Goal: Information Seeking & Learning: Check status

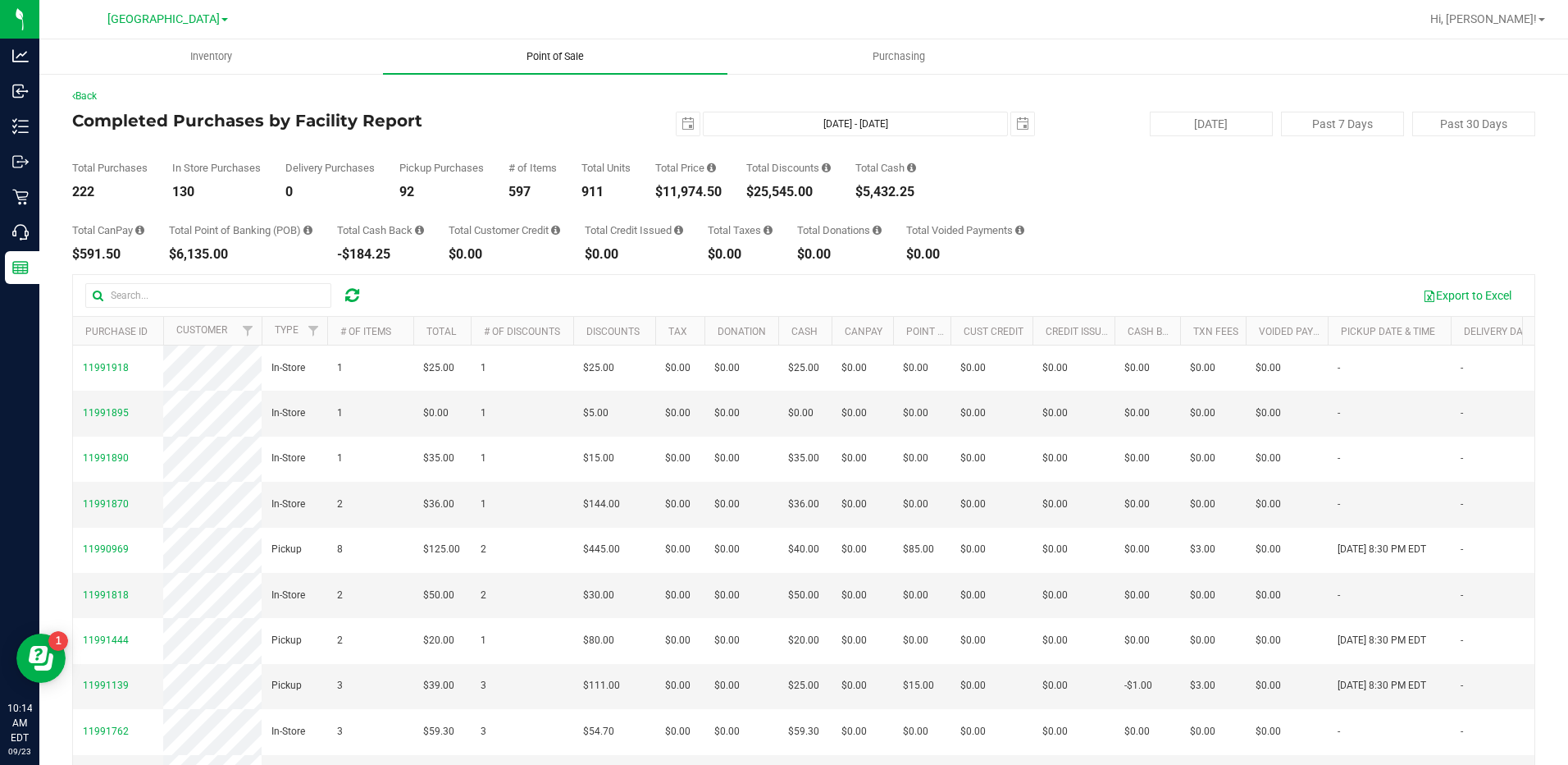
click at [575, 60] on span "Point of Sale" at bounding box center [555, 56] width 102 height 15
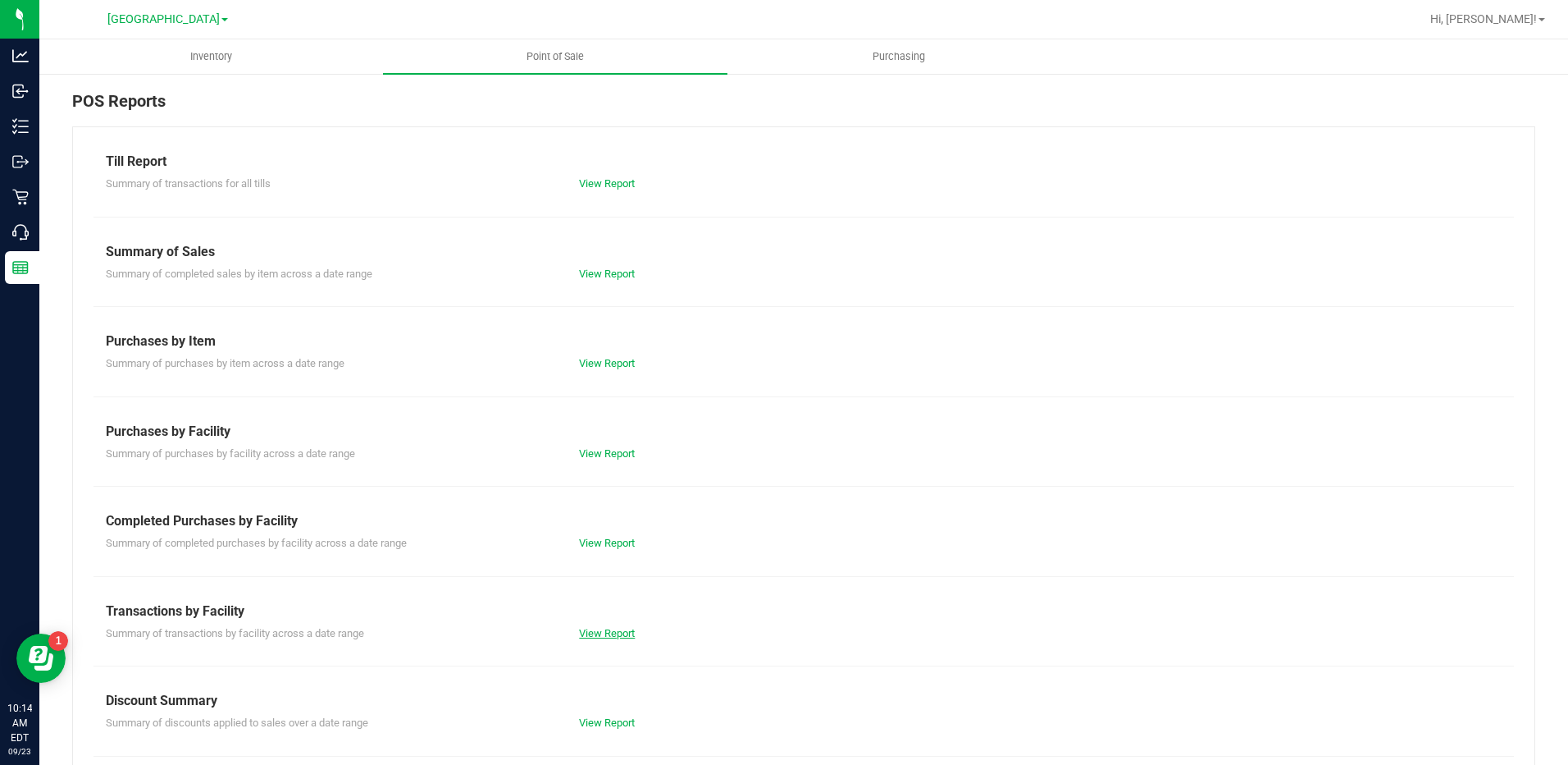
click at [605, 633] on link "View Report" at bounding box center [606, 633] width 55 height 13
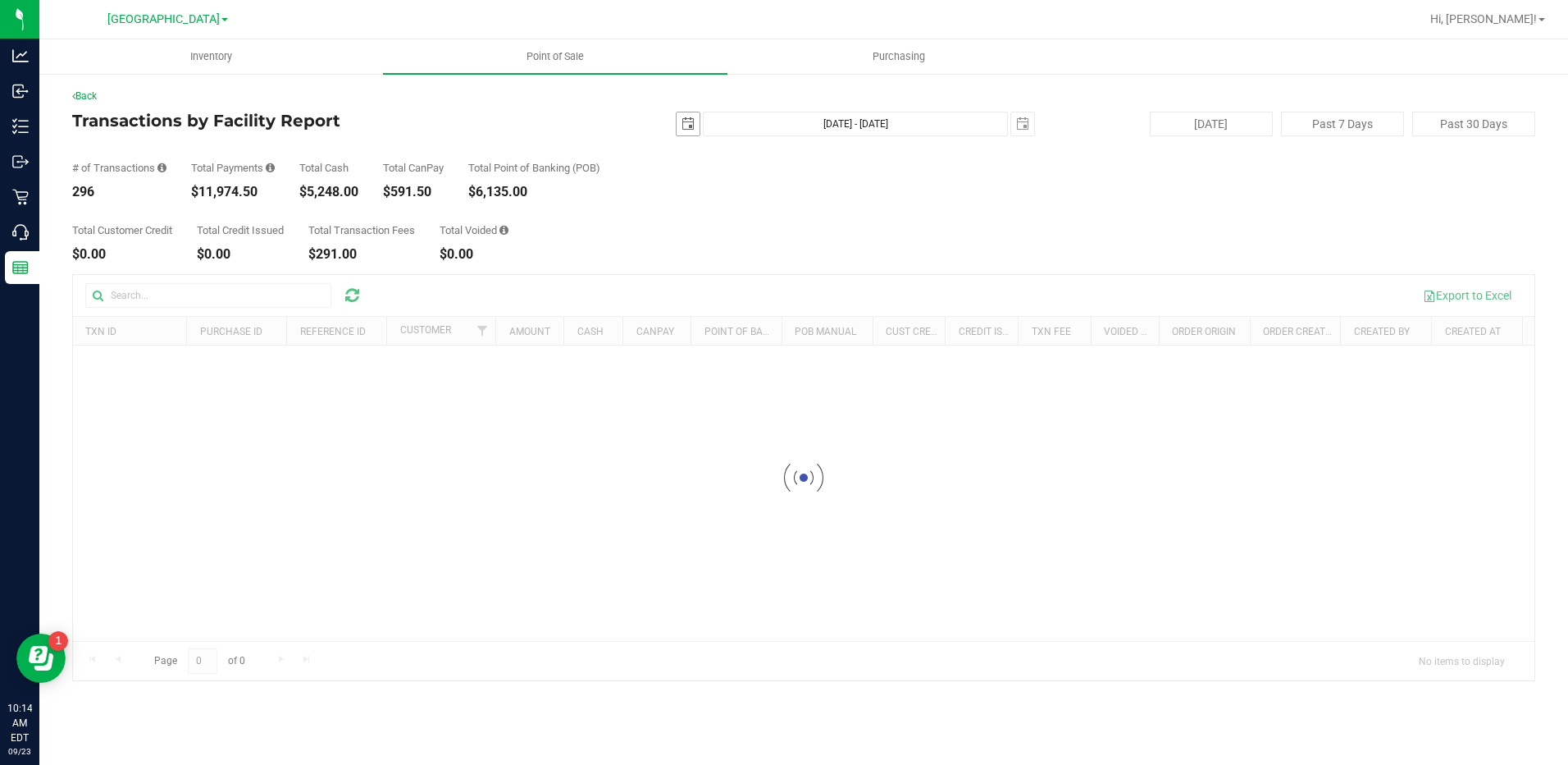
click at [693, 125] on span "select" at bounding box center [688, 123] width 13 height 13
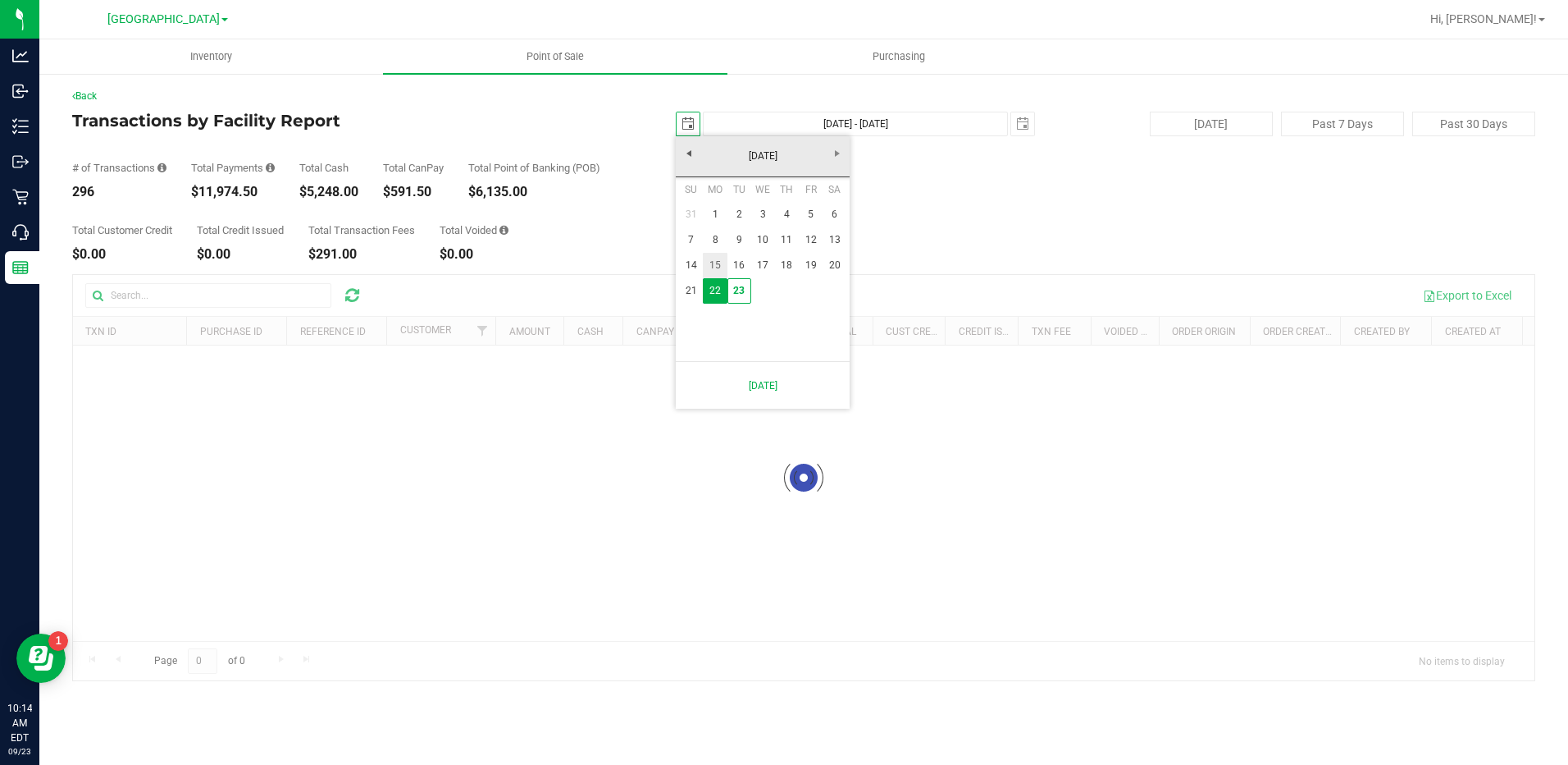
click at [716, 259] on link "15" at bounding box center [715, 265] width 24 height 25
type input "[DATE]"
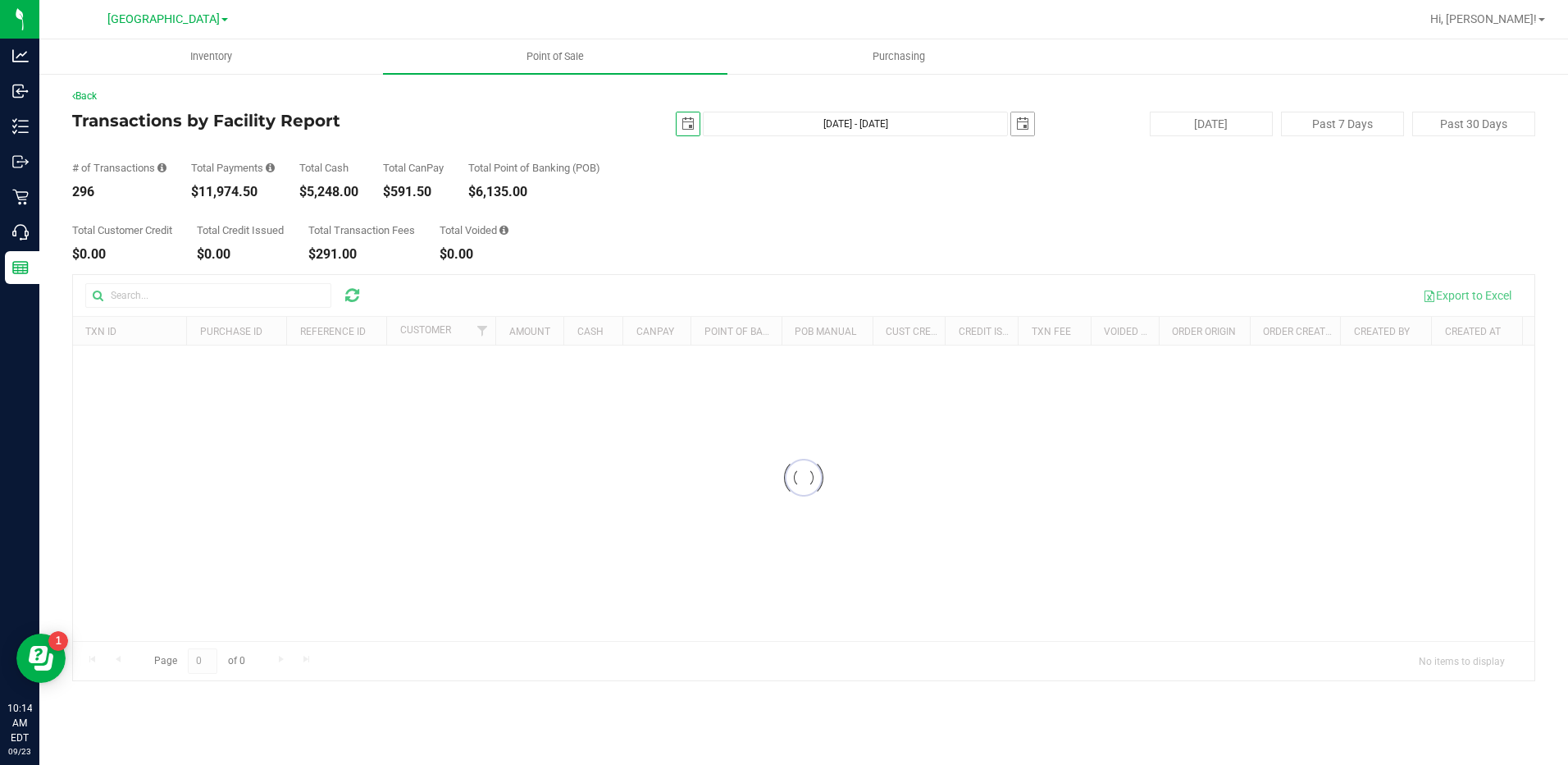
click at [1023, 130] on span "select" at bounding box center [1022, 123] width 13 height 13
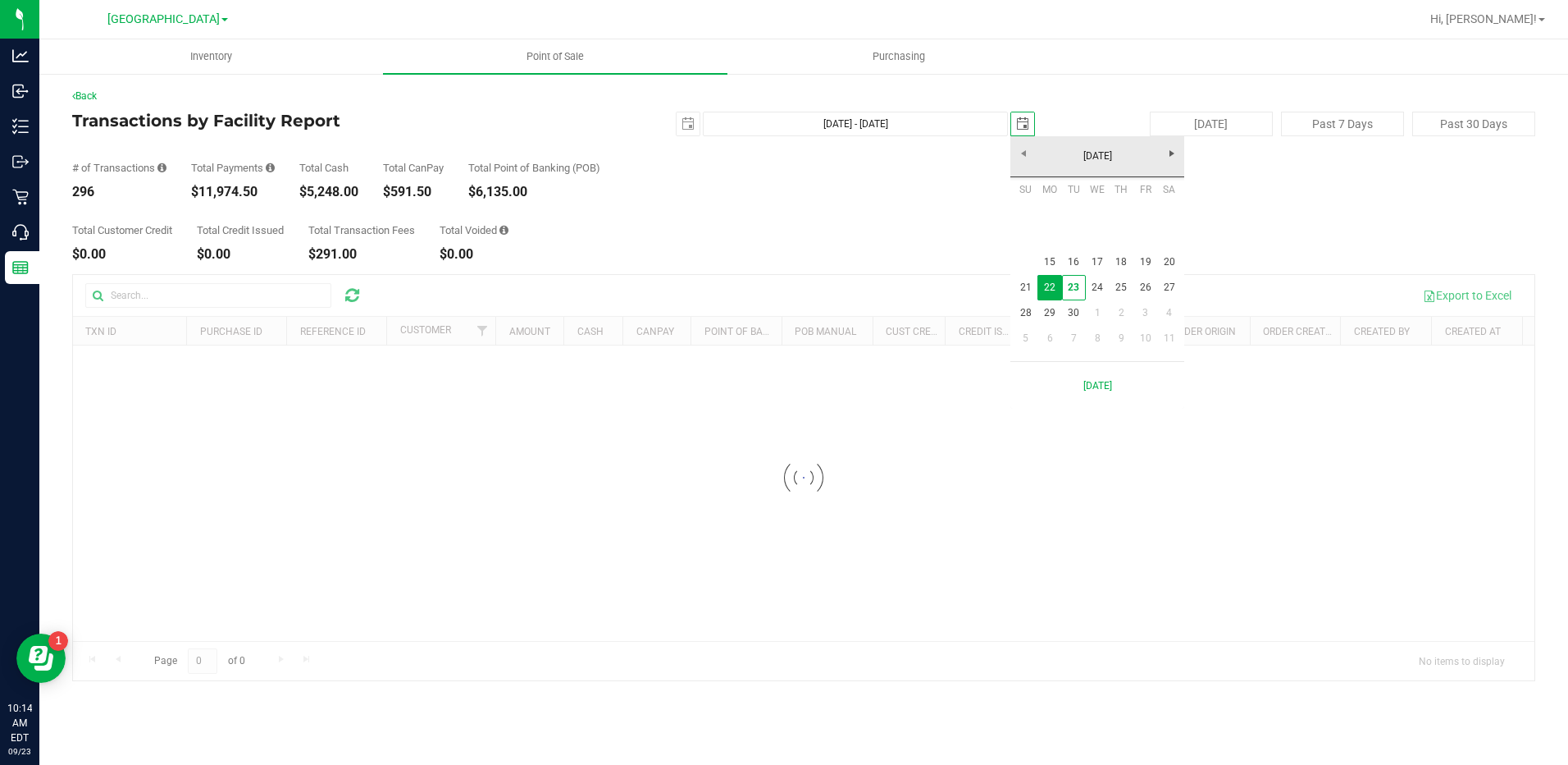
scroll to position [0, 41]
click at [1021, 285] on link "21" at bounding box center [1025, 287] width 24 height 25
type input "[DATE] - [DATE]"
type input "[DATE]"
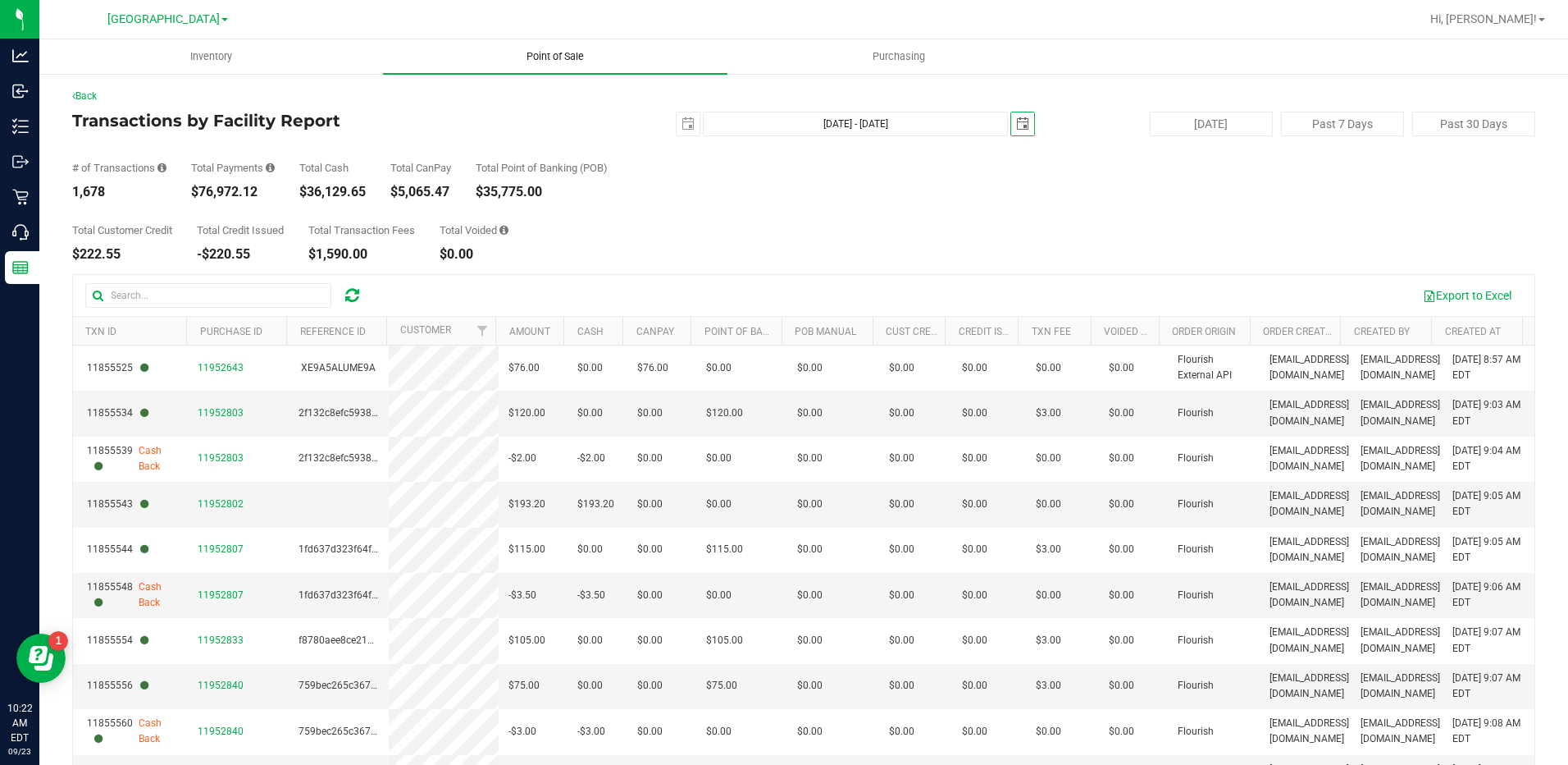
click at [577, 56] on span "Point of Sale" at bounding box center [555, 56] width 102 height 15
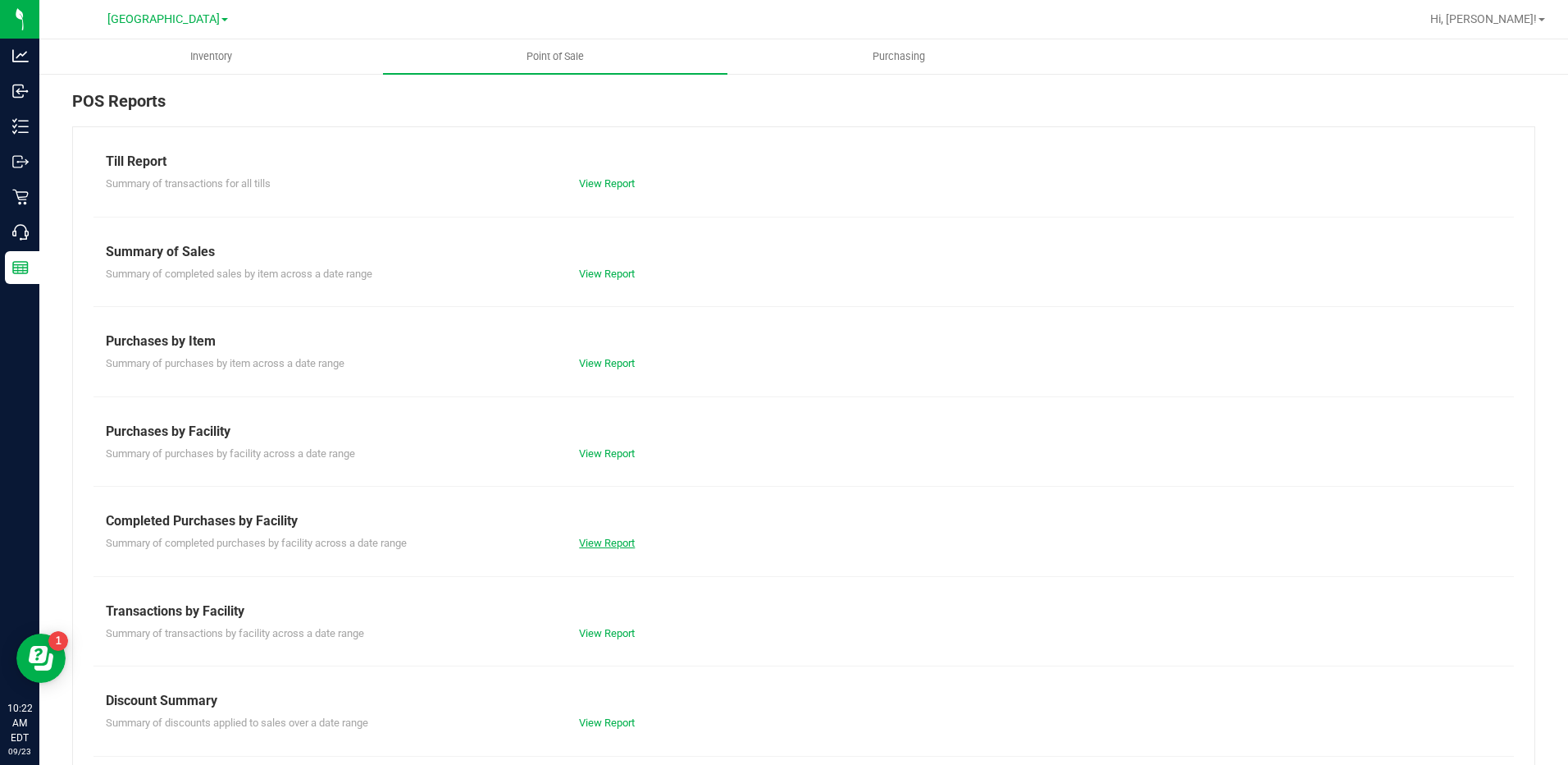
click at [600, 544] on link "View Report" at bounding box center [606, 543] width 55 height 13
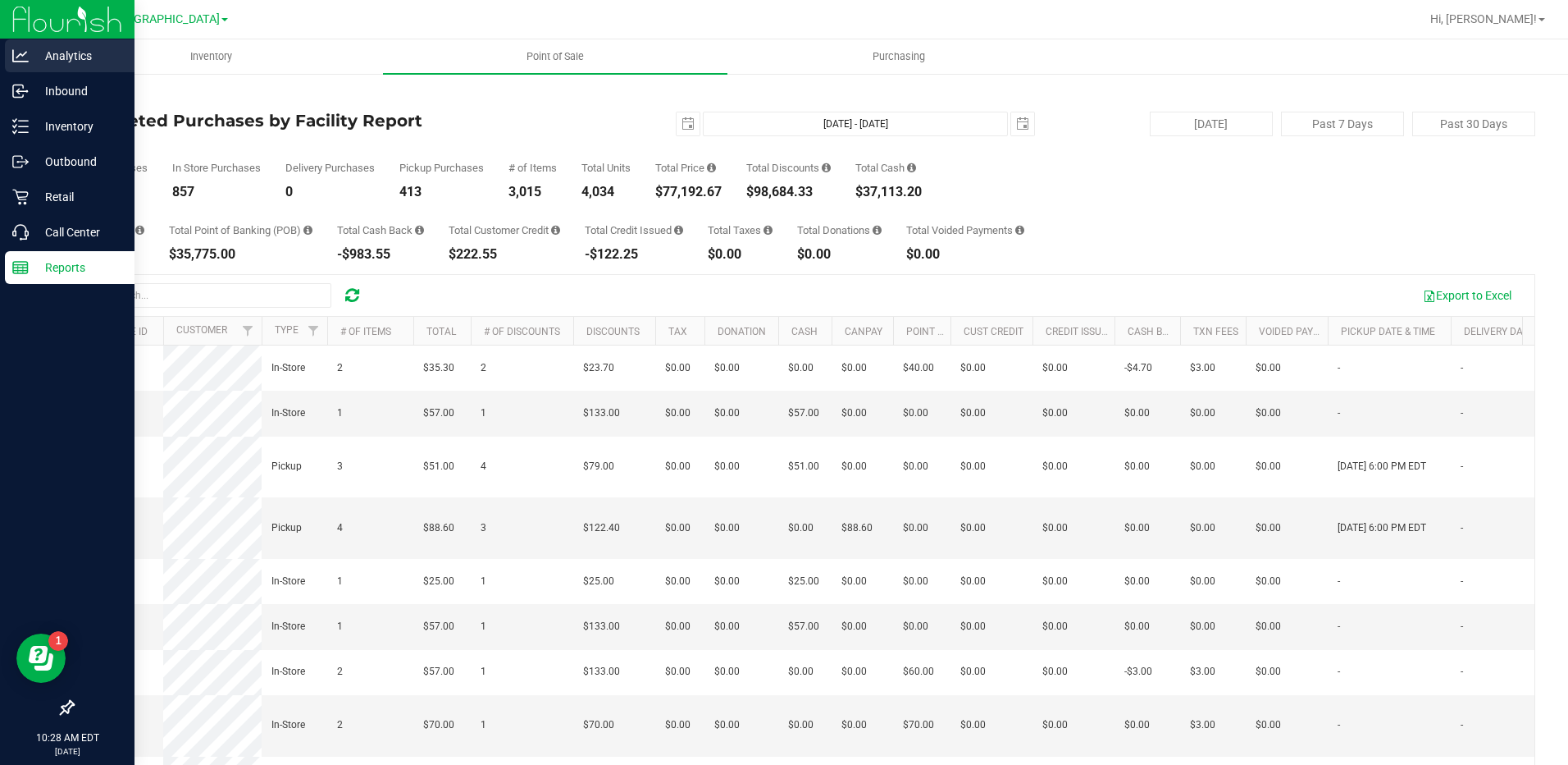
click at [38, 57] on p "Analytics" at bounding box center [78, 55] width 98 height 20
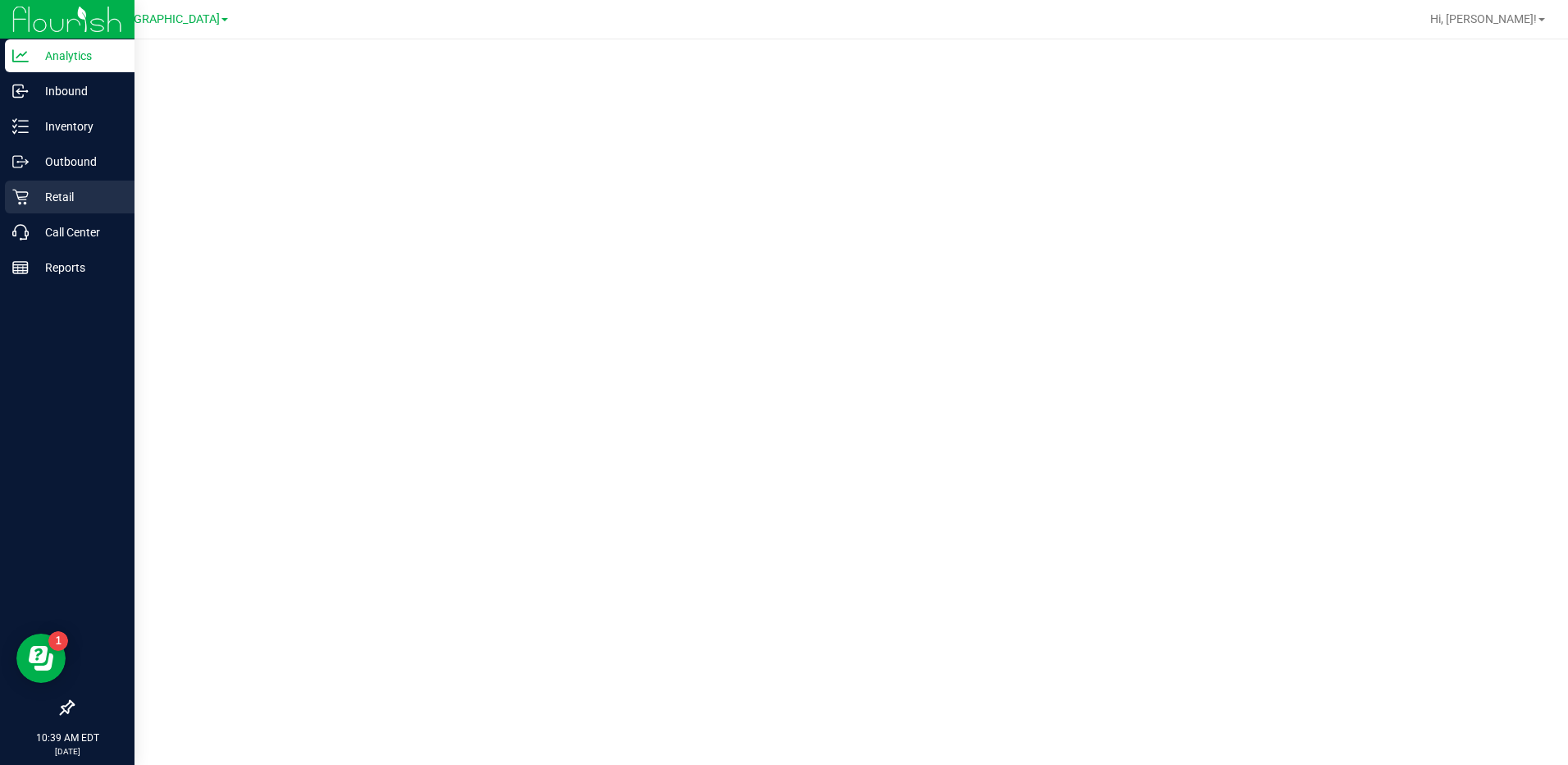
click at [61, 193] on p "Retail" at bounding box center [78, 197] width 98 height 20
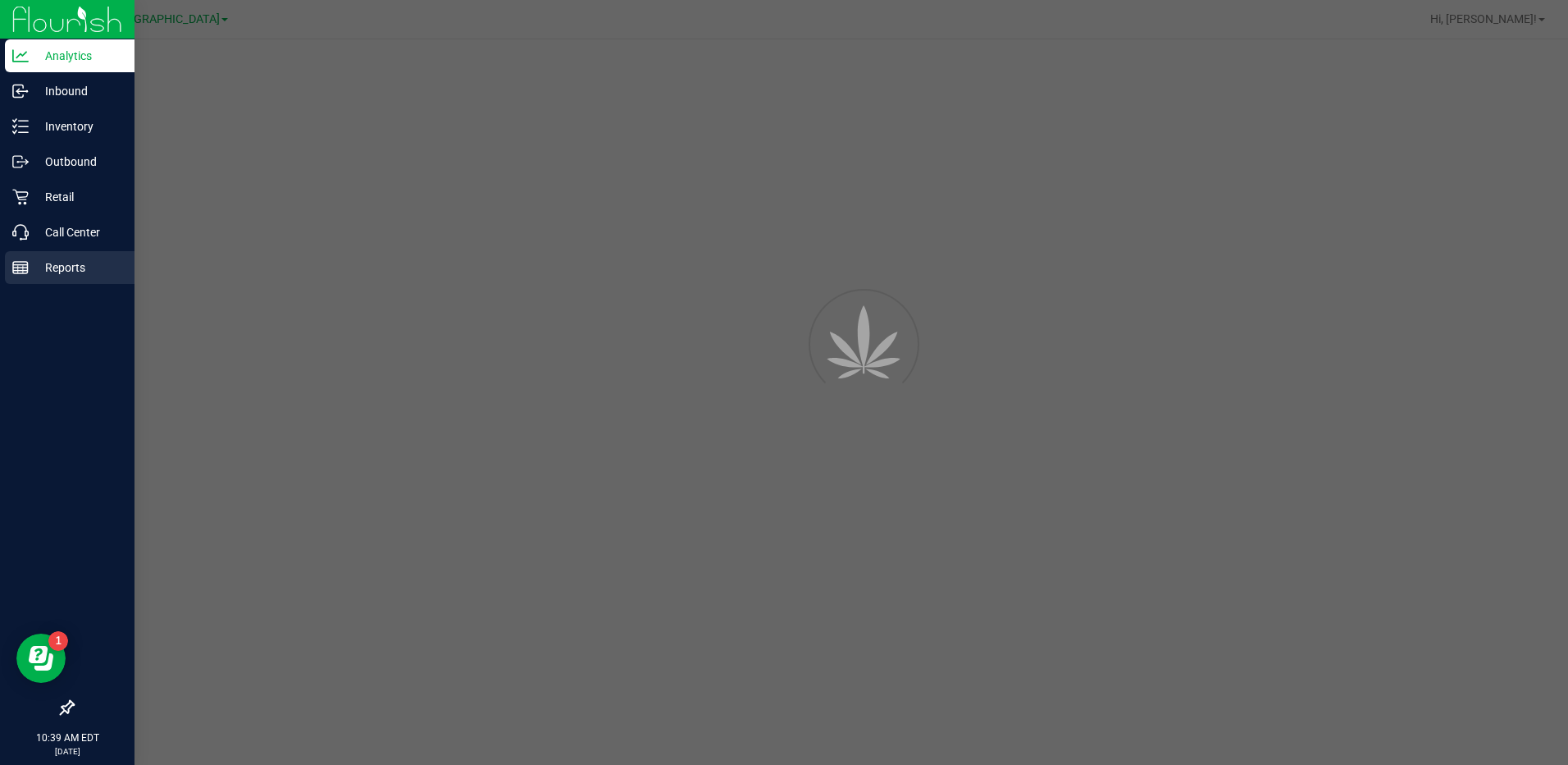
click at [64, 260] on p "Reports" at bounding box center [78, 268] width 98 height 20
click at [63, 267] on p "Reports" at bounding box center [78, 268] width 98 height 20
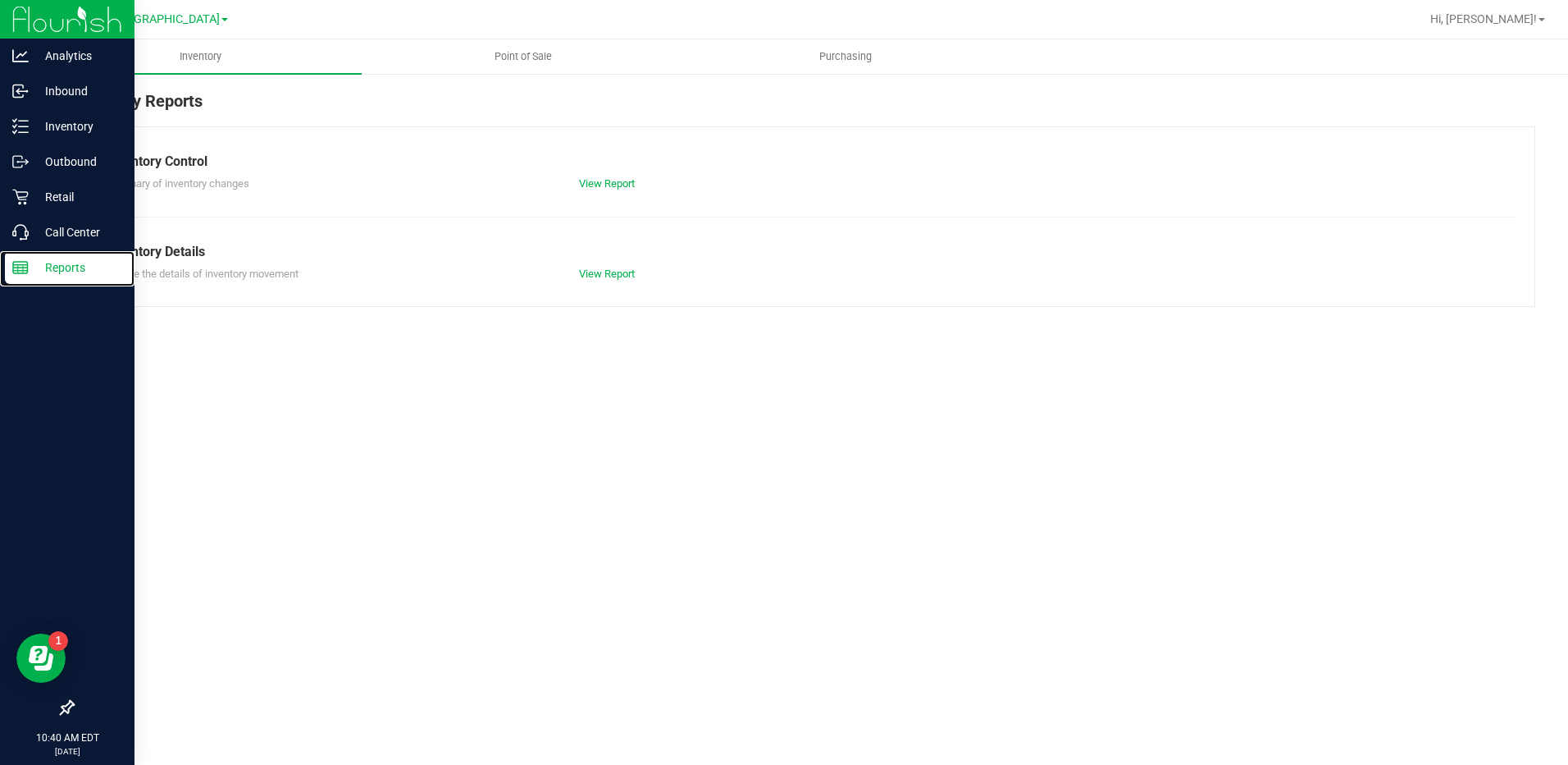
click at [63, 267] on p "Reports" at bounding box center [78, 268] width 98 height 20
click at [534, 61] on span "Point of Sale" at bounding box center [523, 56] width 102 height 15
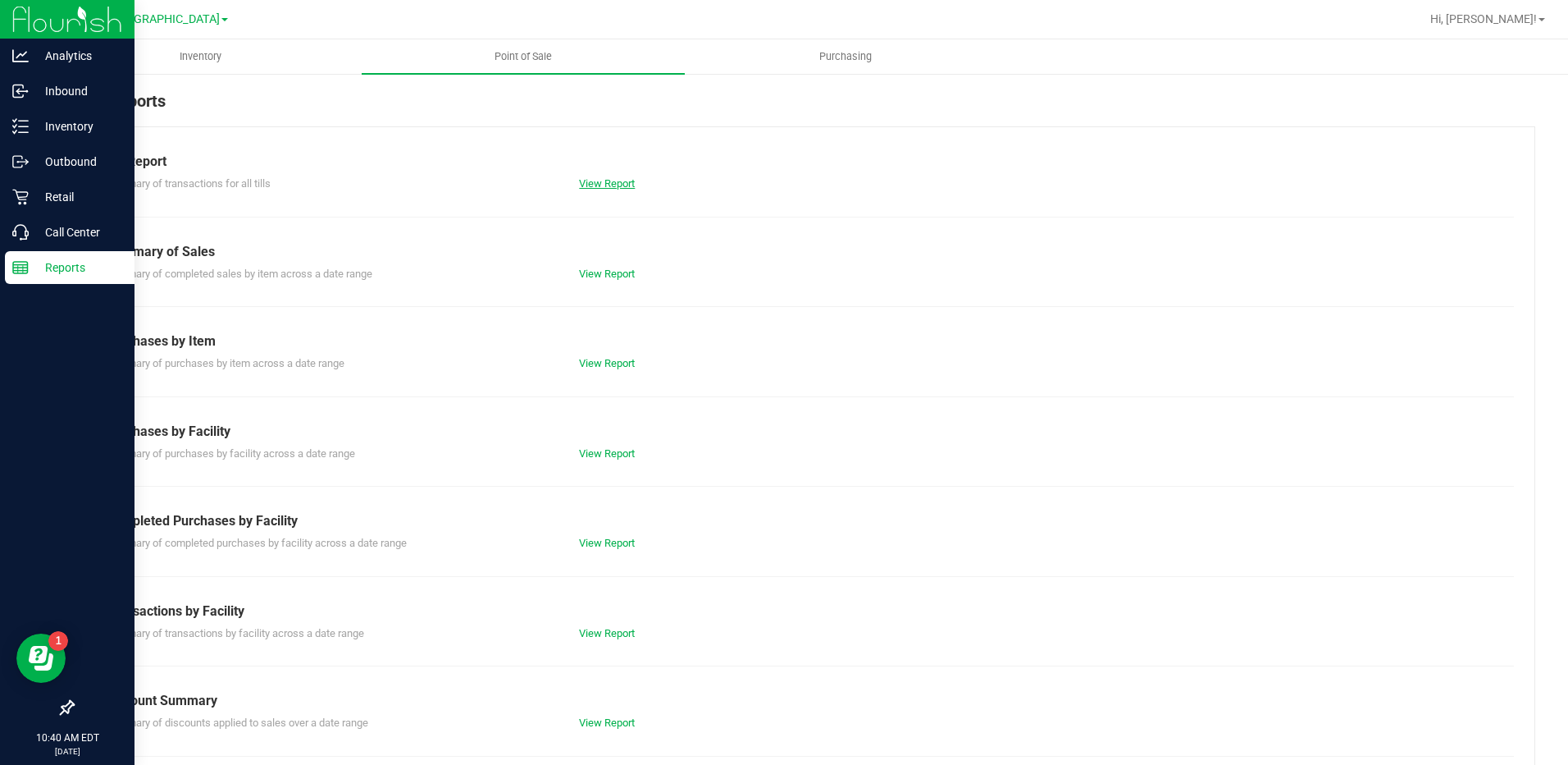
click at [601, 185] on link "View Report" at bounding box center [606, 183] width 55 height 13
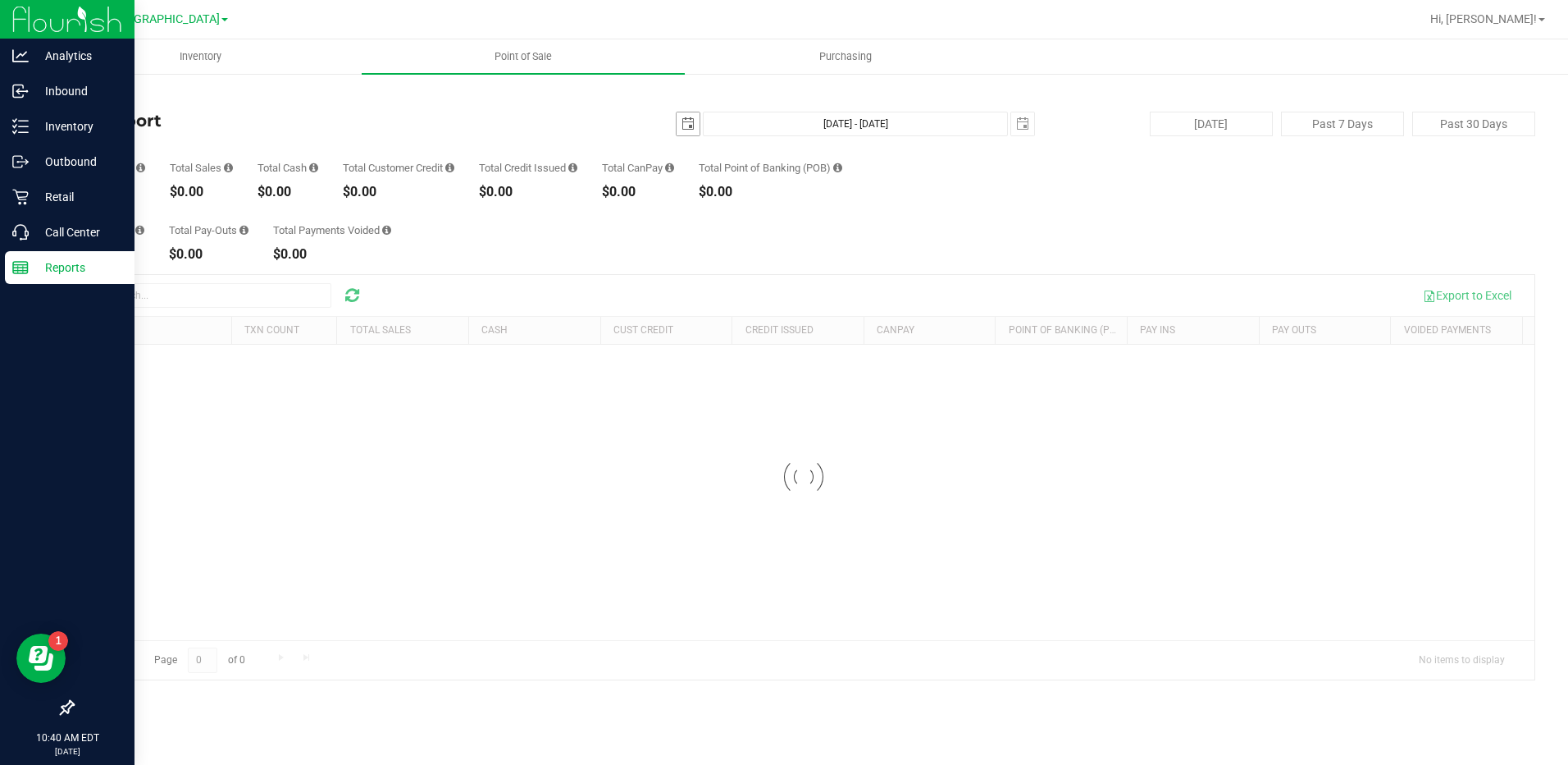
click at [687, 130] on span "select" at bounding box center [688, 123] width 13 height 13
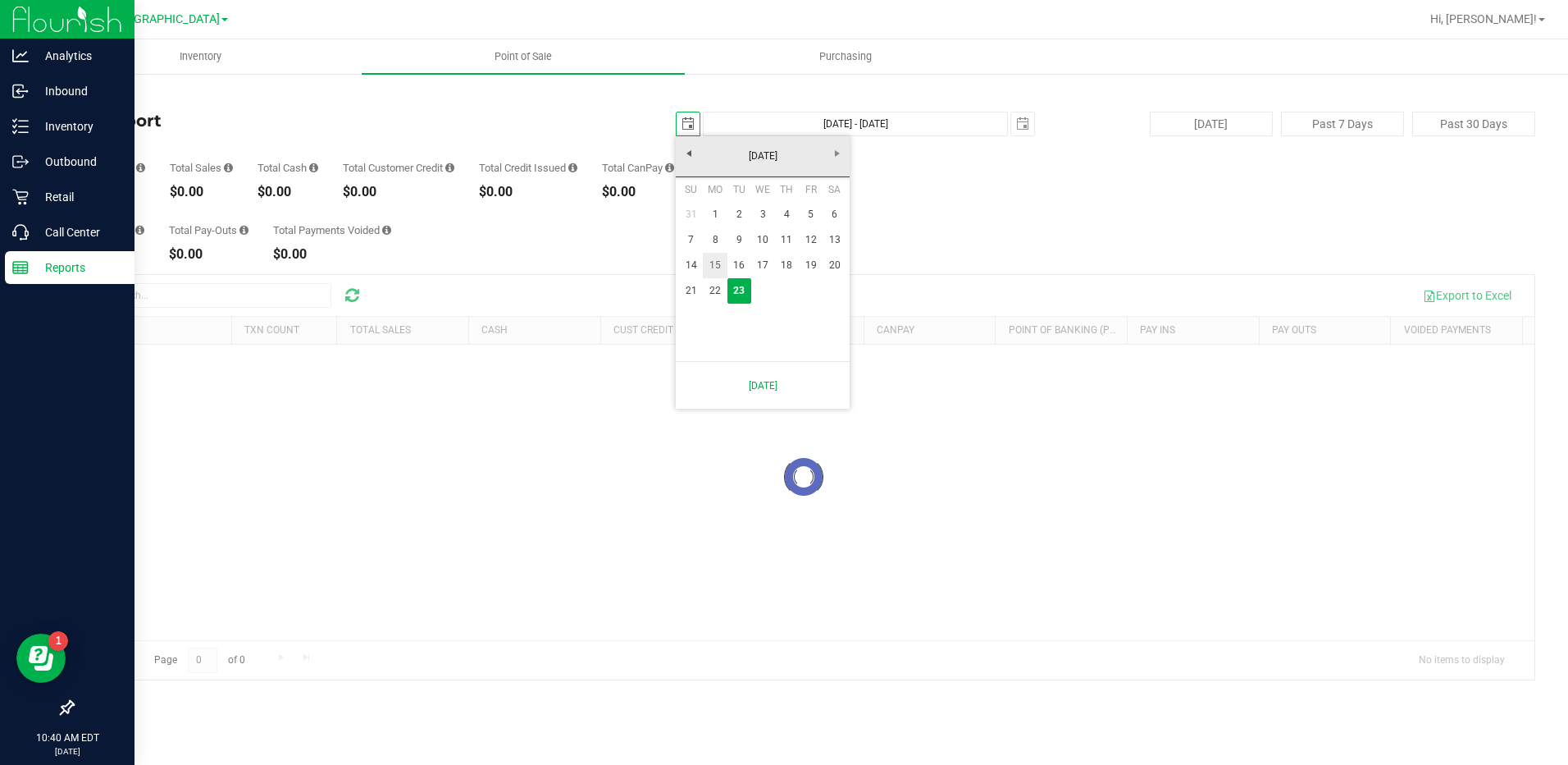
click at [713, 261] on link "15" at bounding box center [715, 265] width 24 height 25
type input "[DATE]"
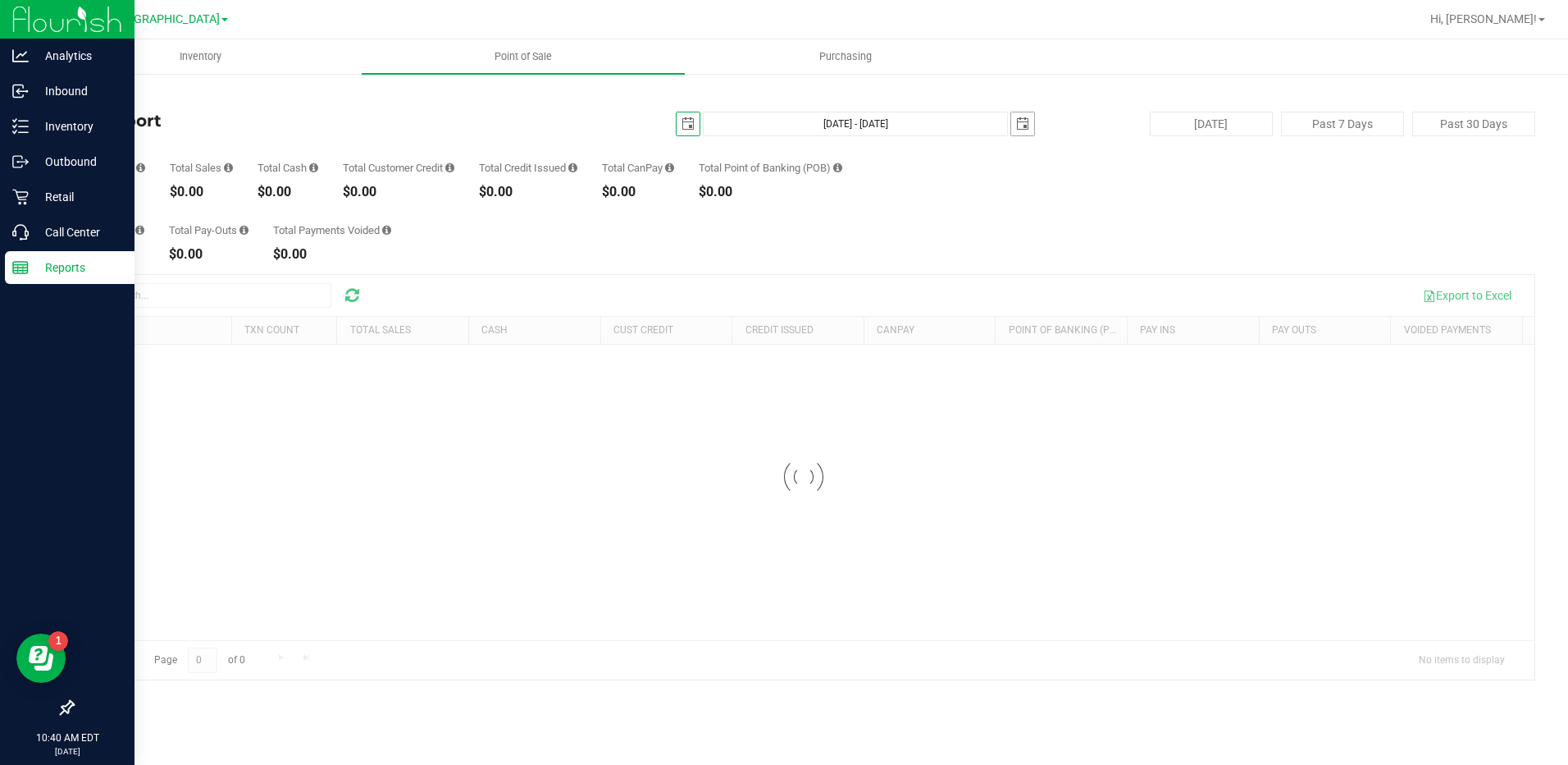
click at [1022, 127] on span "select" at bounding box center [1022, 123] width 13 height 13
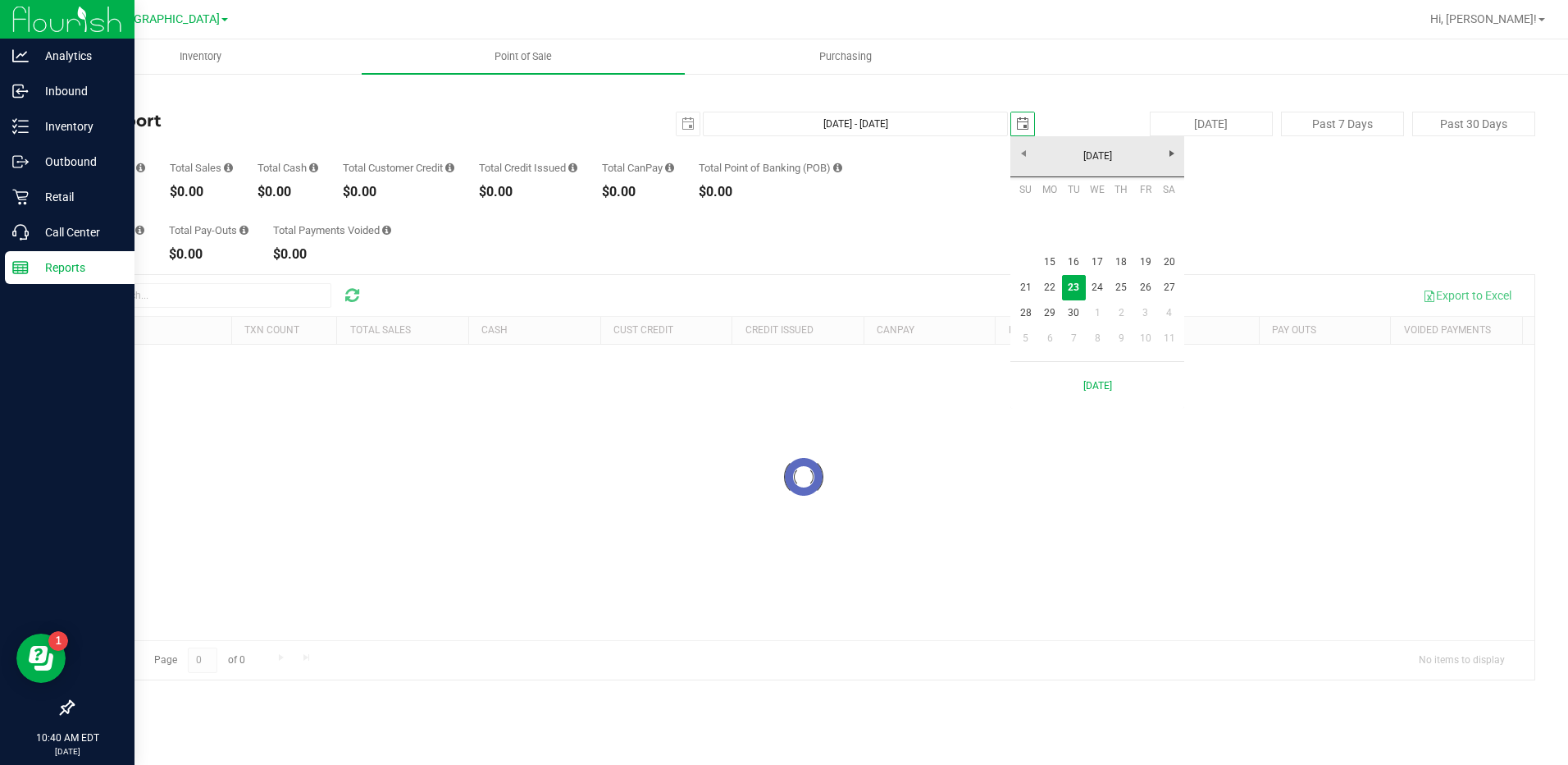
scroll to position [0, 41]
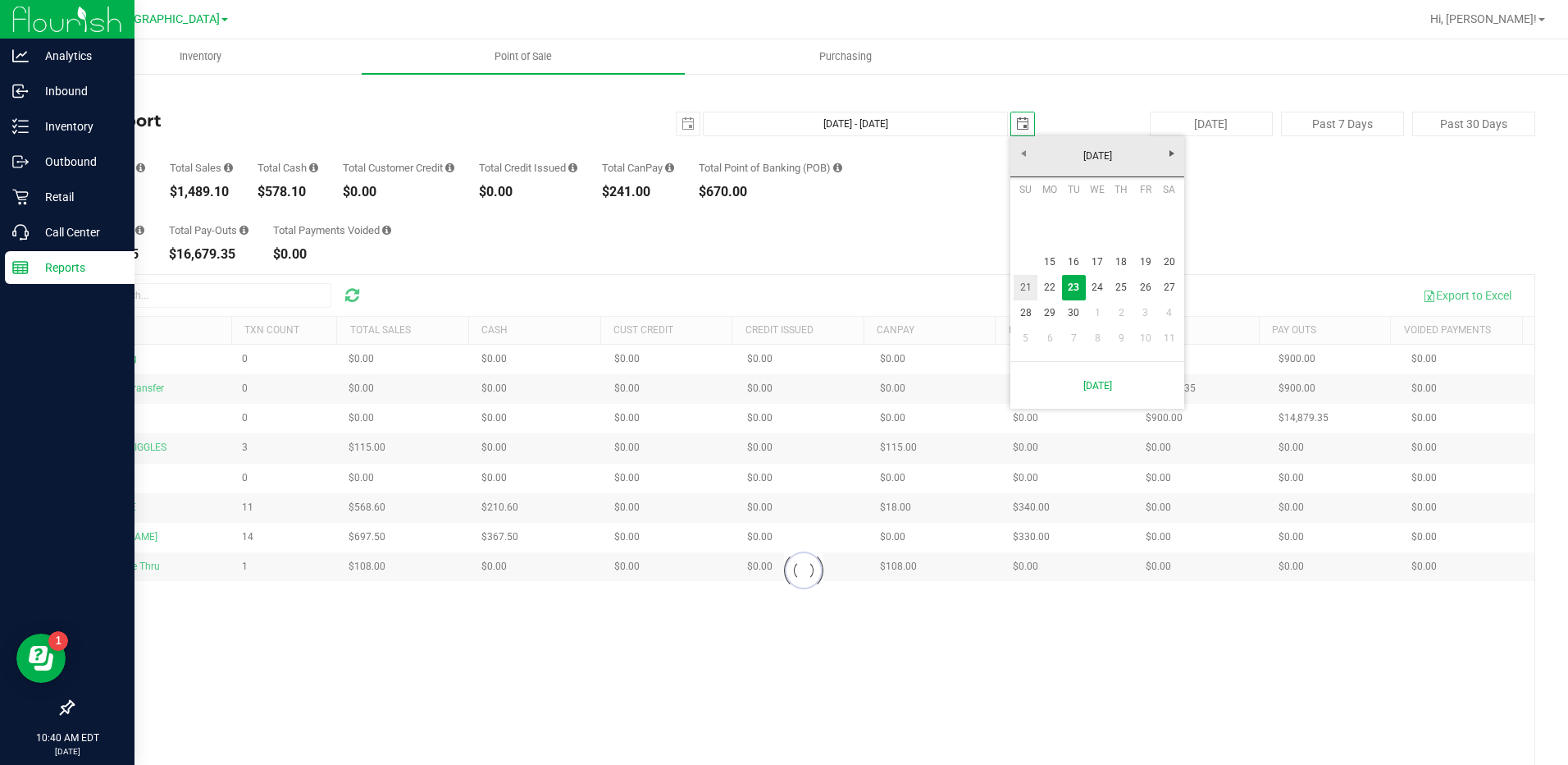
click at [1021, 282] on link "21" at bounding box center [1025, 287] width 24 height 25
type input "[DATE] - [DATE]"
type input "[DATE]"
